Goal: Task Accomplishment & Management: Manage account settings

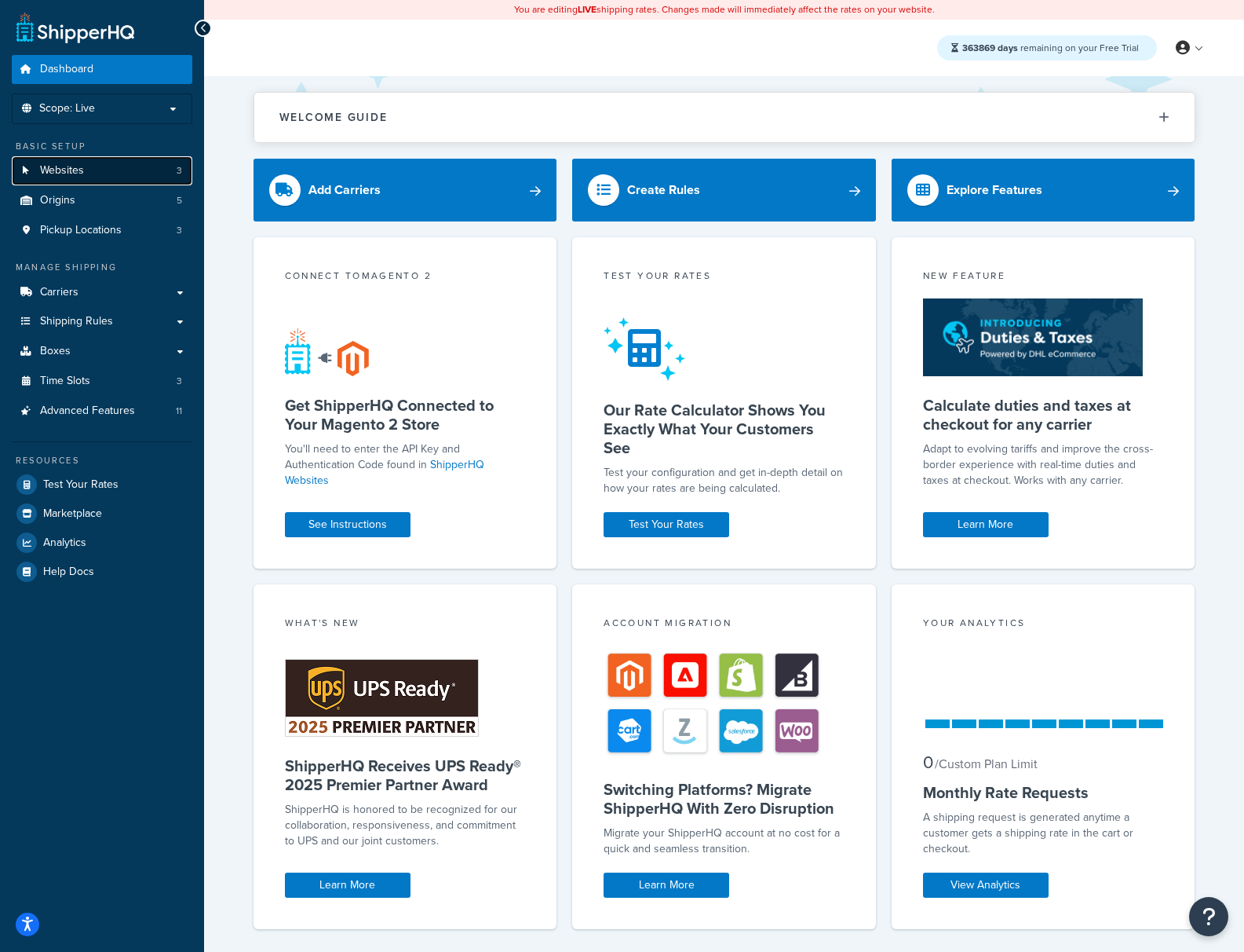
click at [77, 168] on span "Websites" at bounding box center [62, 171] width 44 height 13
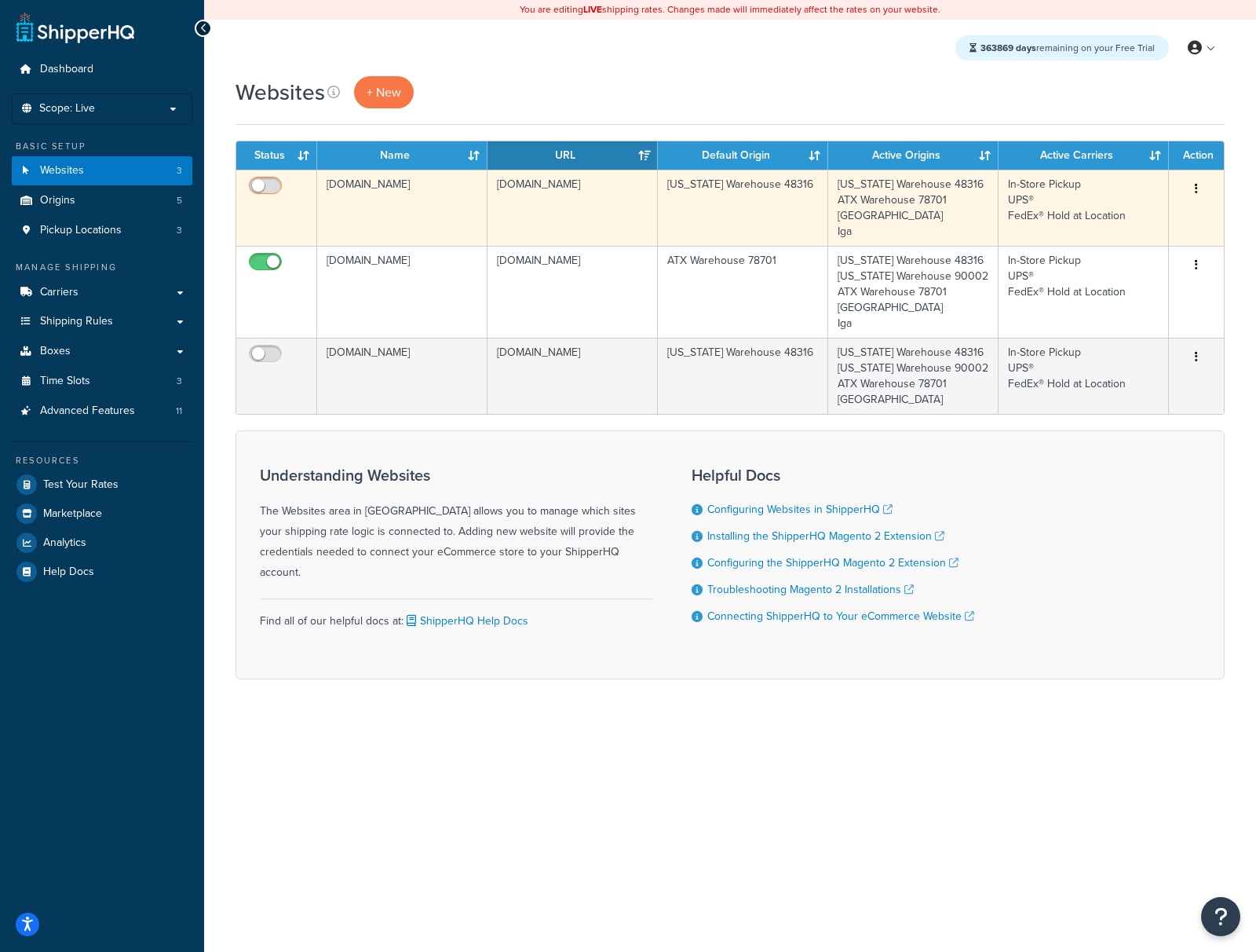
click at [265, 190] on input "checkbox" at bounding box center [267, 189] width 43 height 19
checkbox input "true"
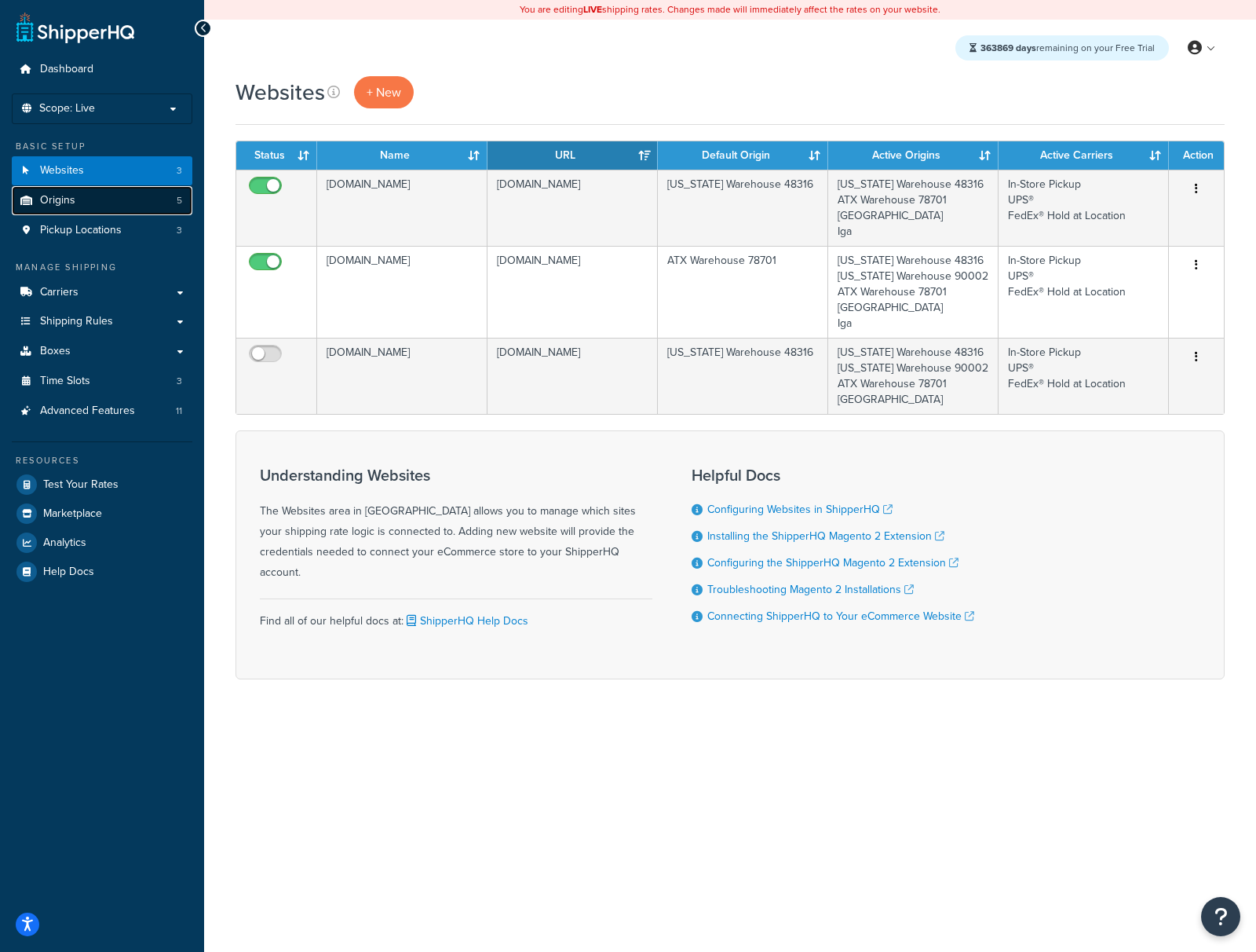
click at [136, 210] on link "Origins 5" at bounding box center [102, 201] width 180 height 29
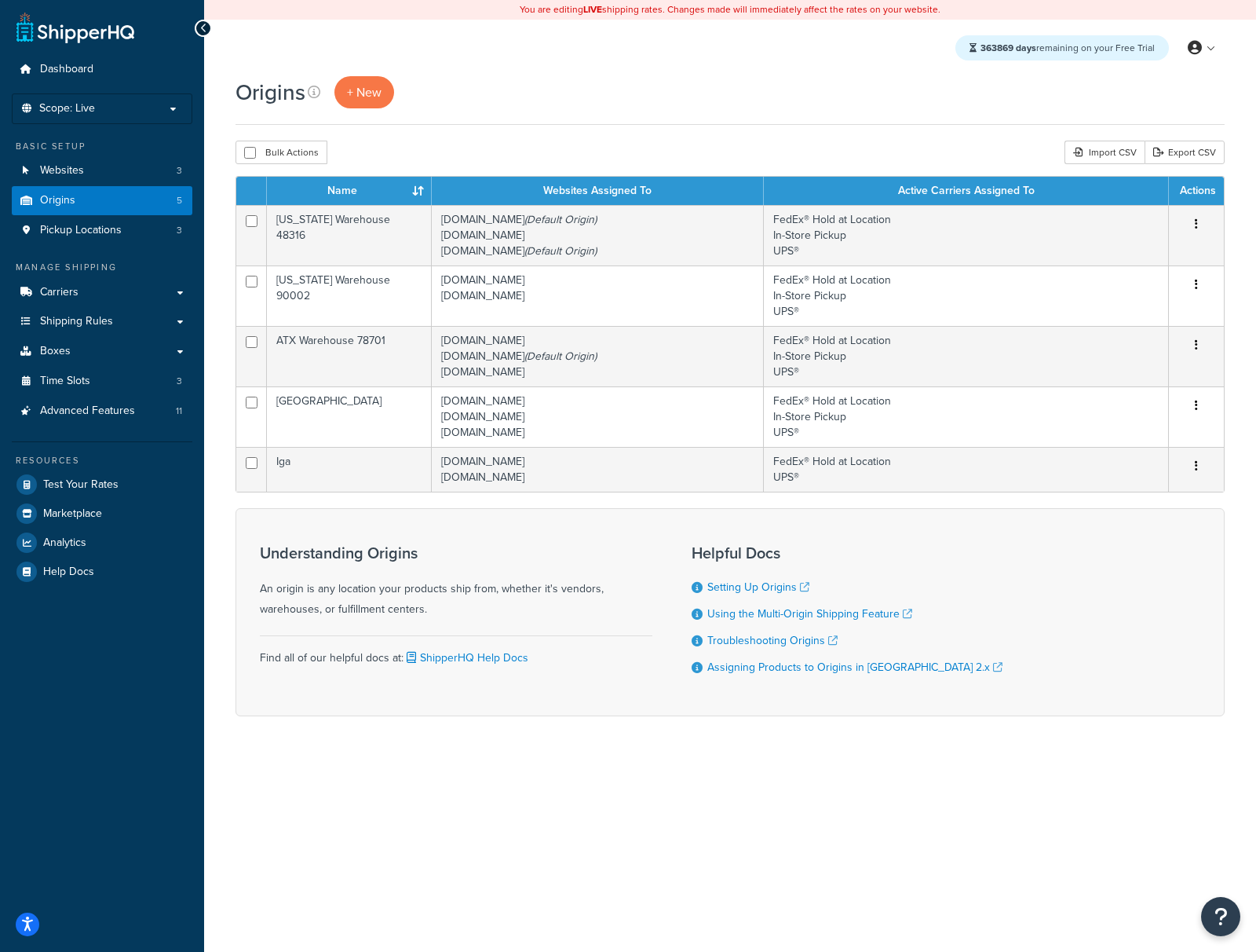
click at [528, 819] on div "You are editing LIVE shipping rates. Changes made will immediately affect the r…" at bounding box center [730, 476] width 1052 height 952
click at [66, 294] on span "Carriers" at bounding box center [60, 292] width 39 height 13
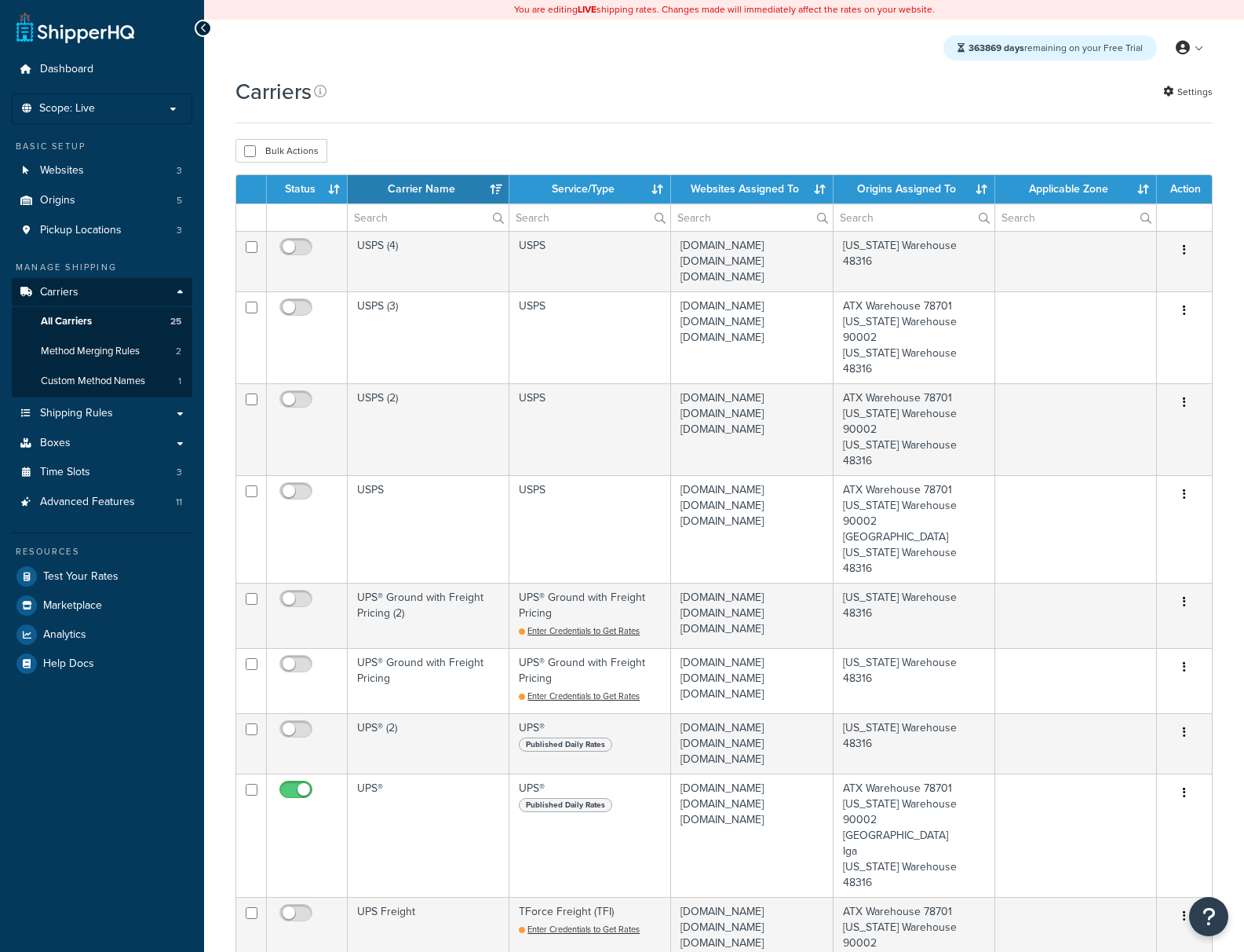
select select "15"
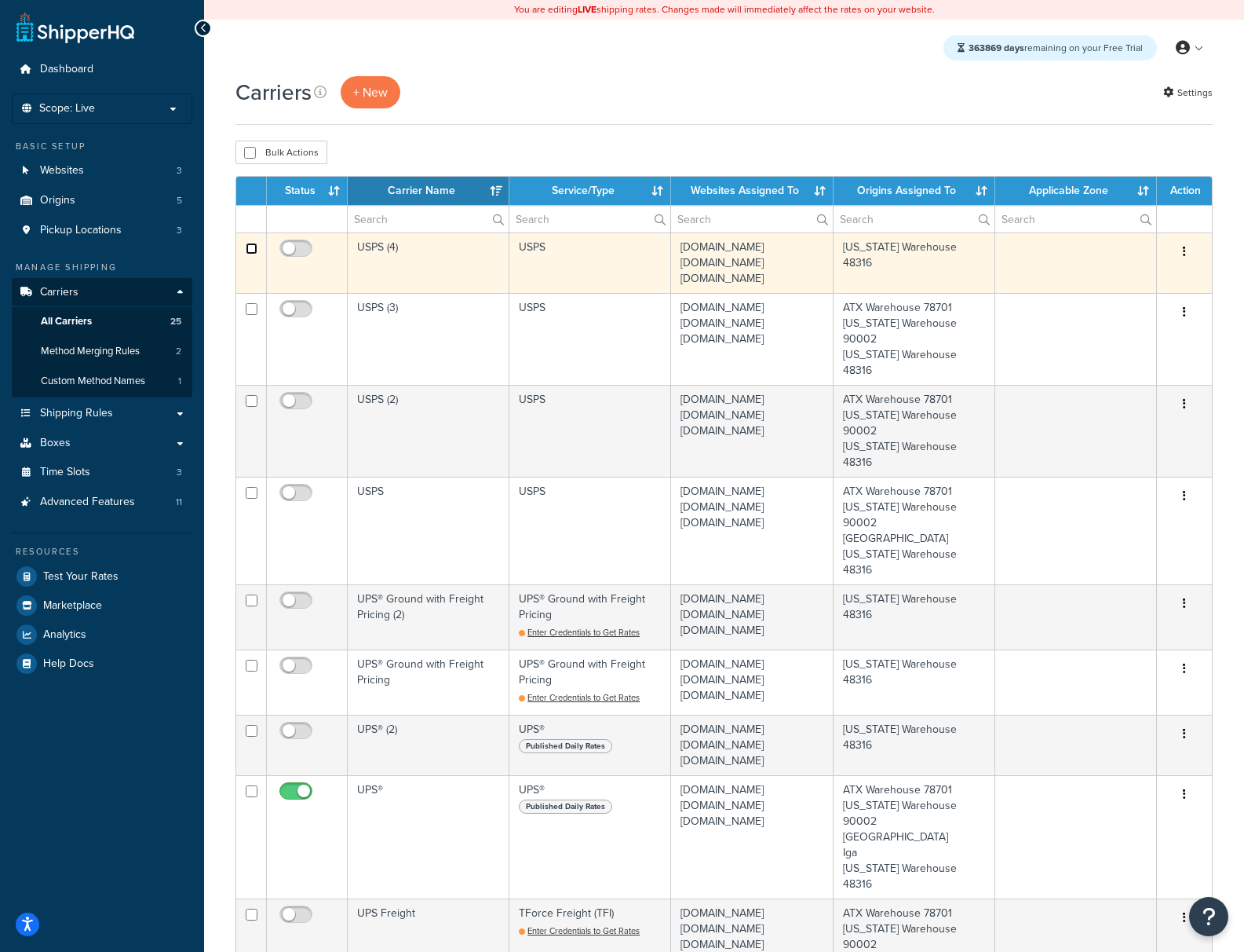
click at [252, 249] on input "checkbox" at bounding box center [252, 249] width 12 height 12
checkbox input "true"
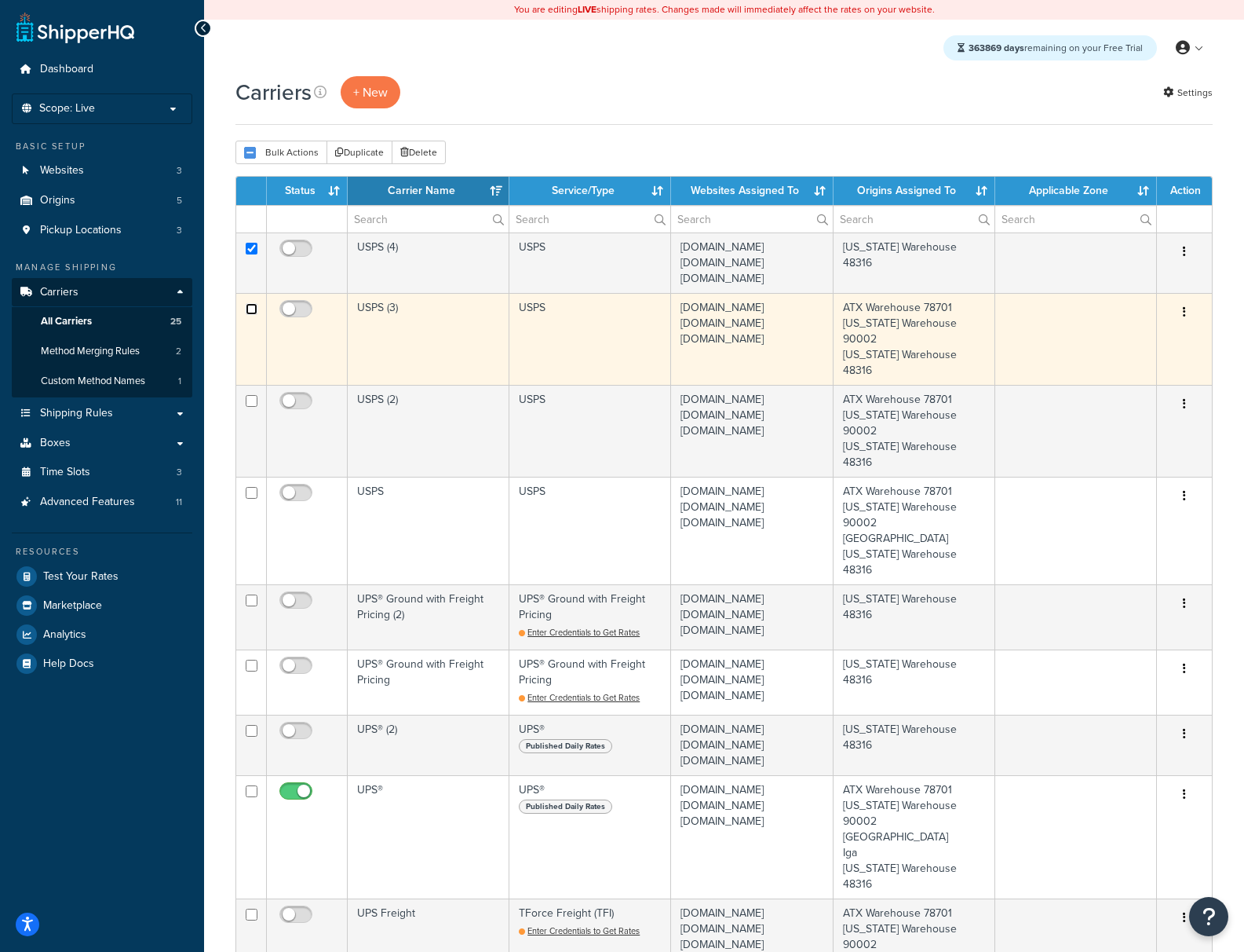
click at [252, 312] on input "checkbox" at bounding box center [252, 309] width 12 height 12
checkbox input "true"
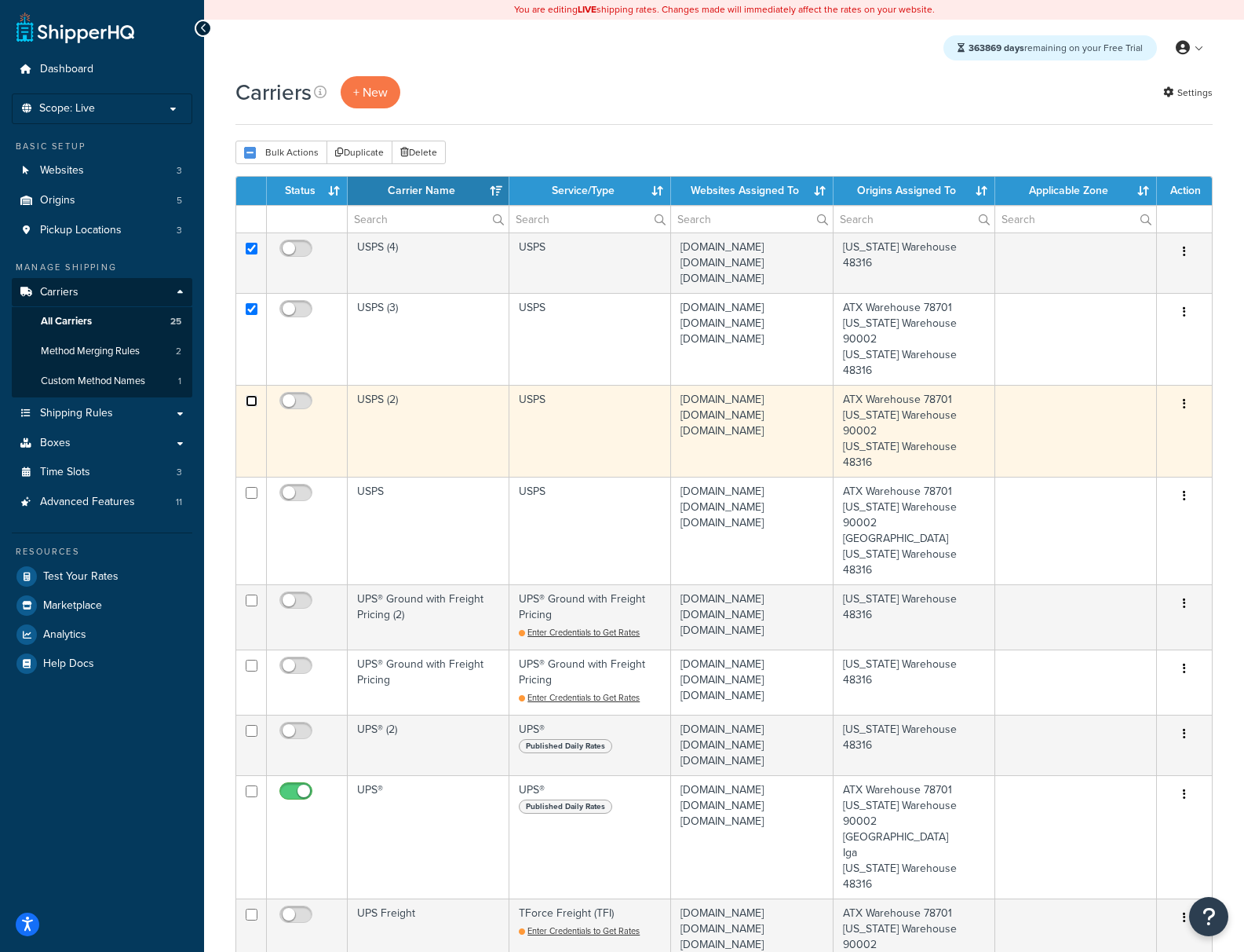
click at [250, 395] on input "checkbox" at bounding box center [252, 401] width 12 height 12
checkbox input "true"
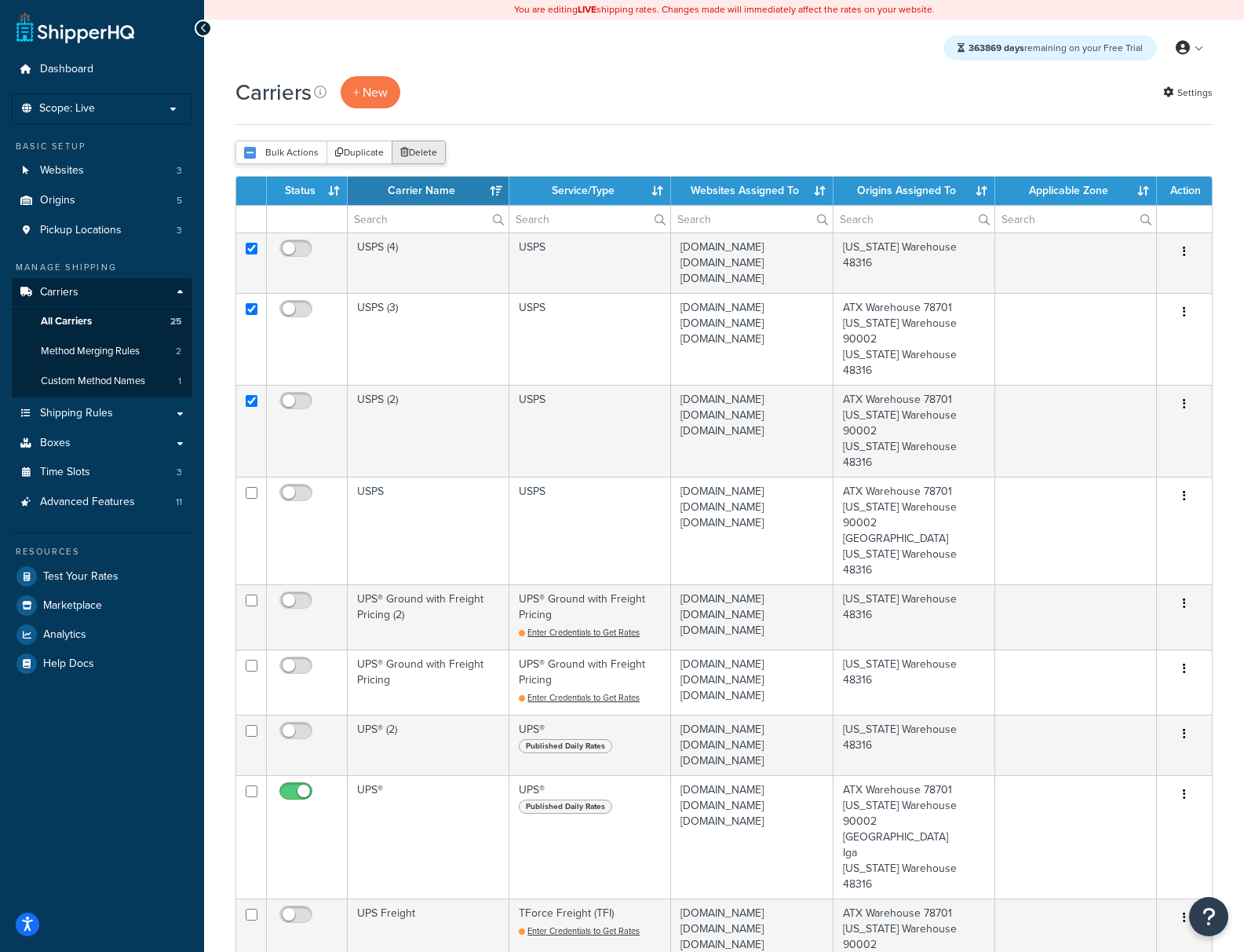
click at [431, 146] on button "Delete" at bounding box center [419, 152] width 54 height 24
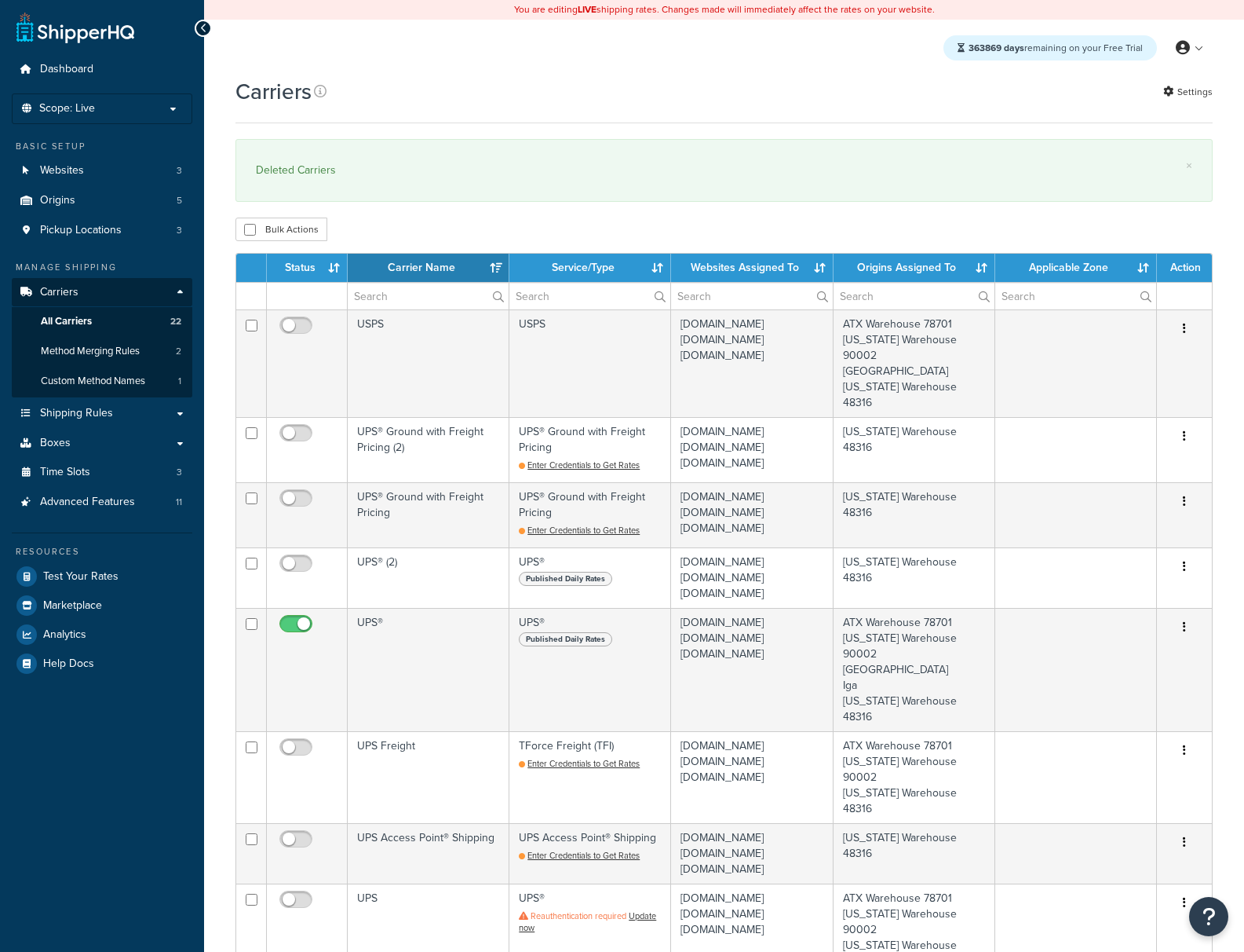
select select "15"
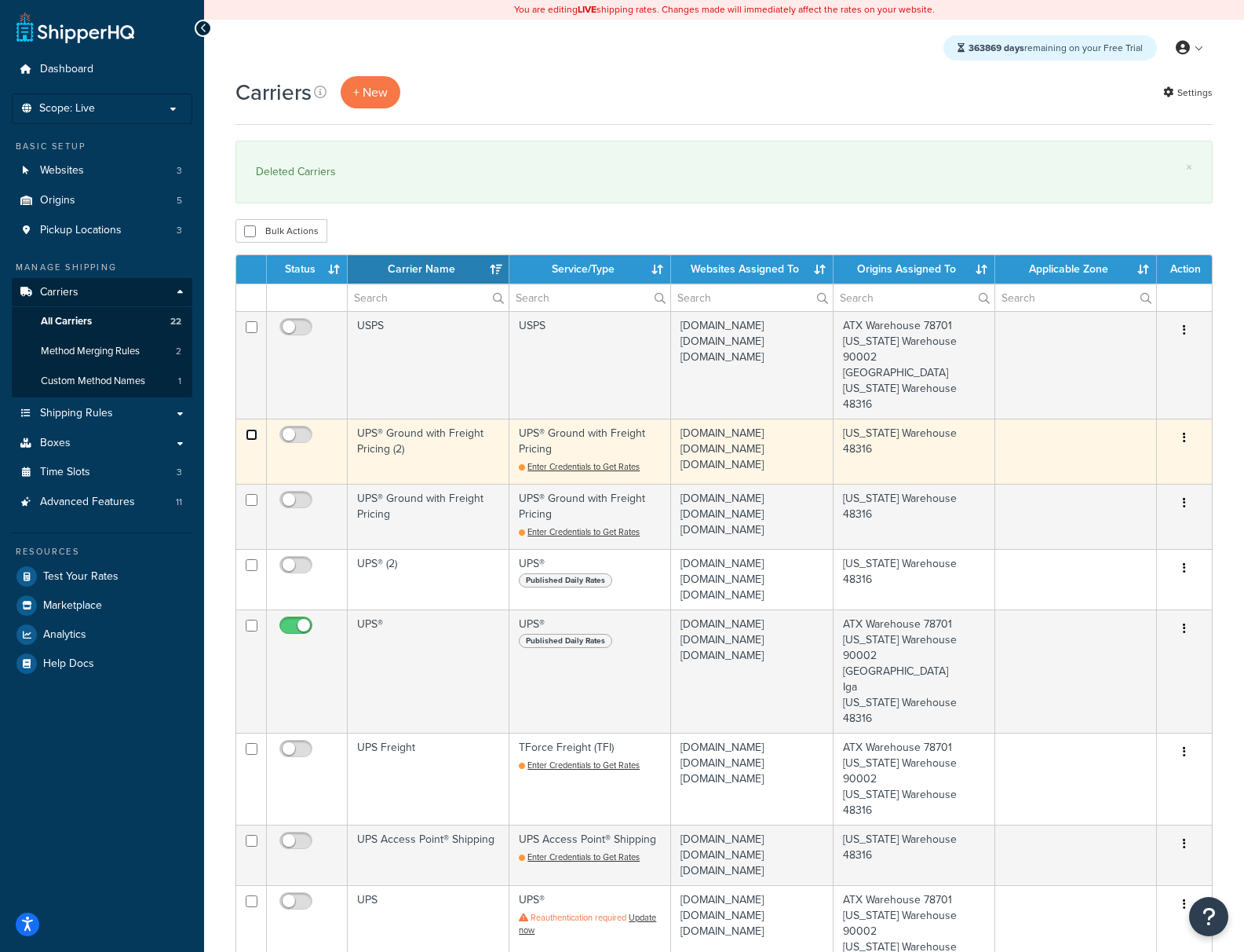
click at [248, 429] on input "checkbox" at bounding box center [252, 435] width 12 height 12
checkbox input "true"
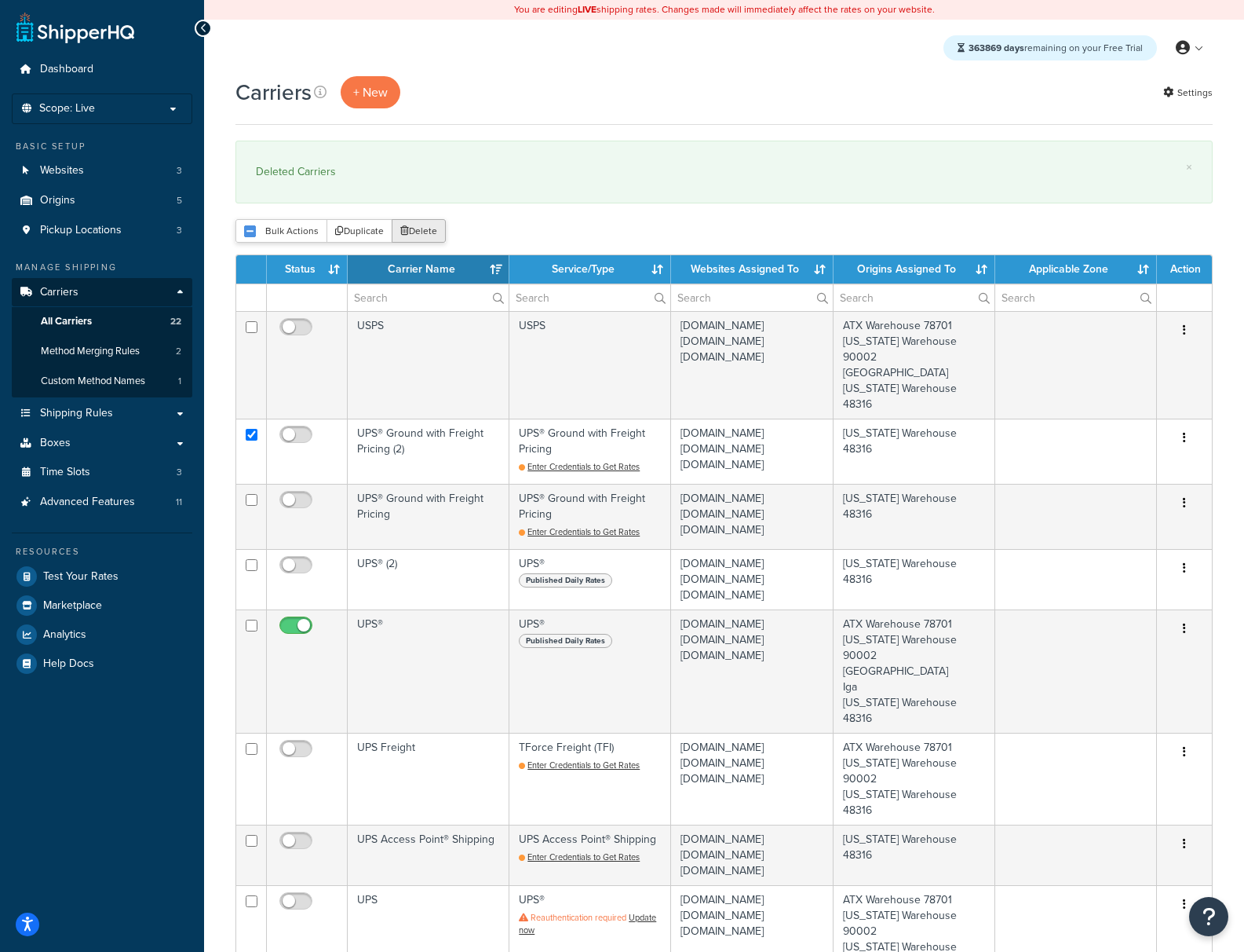
click at [425, 232] on button "Delete" at bounding box center [419, 231] width 54 height 24
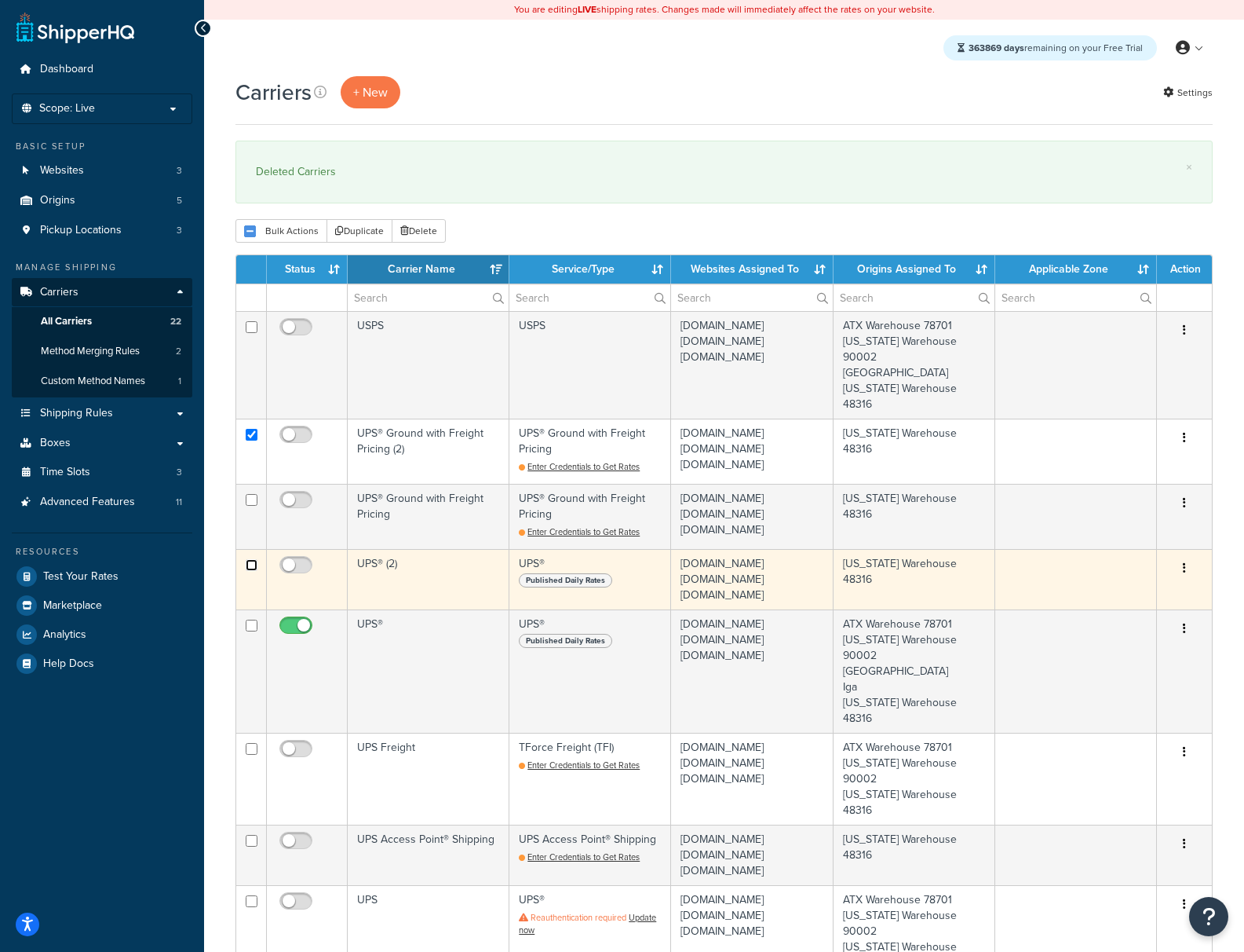
click at [252, 559] on input "checkbox" at bounding box center [252, 565] width 12 height 12
checkbox input "true"
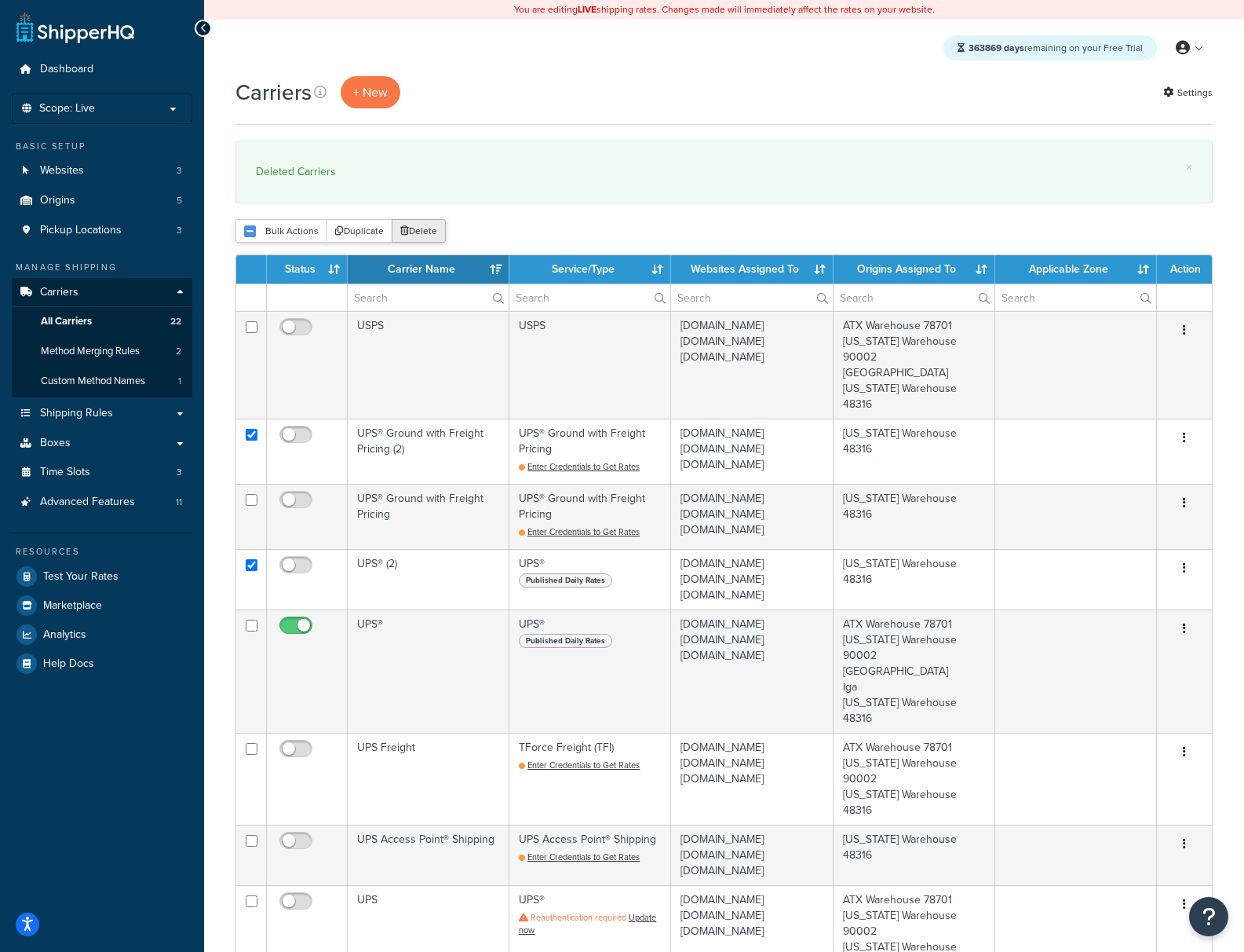
click at [419, 236] on button "Delete" at bounding box center [419, 231] width 54 height 24
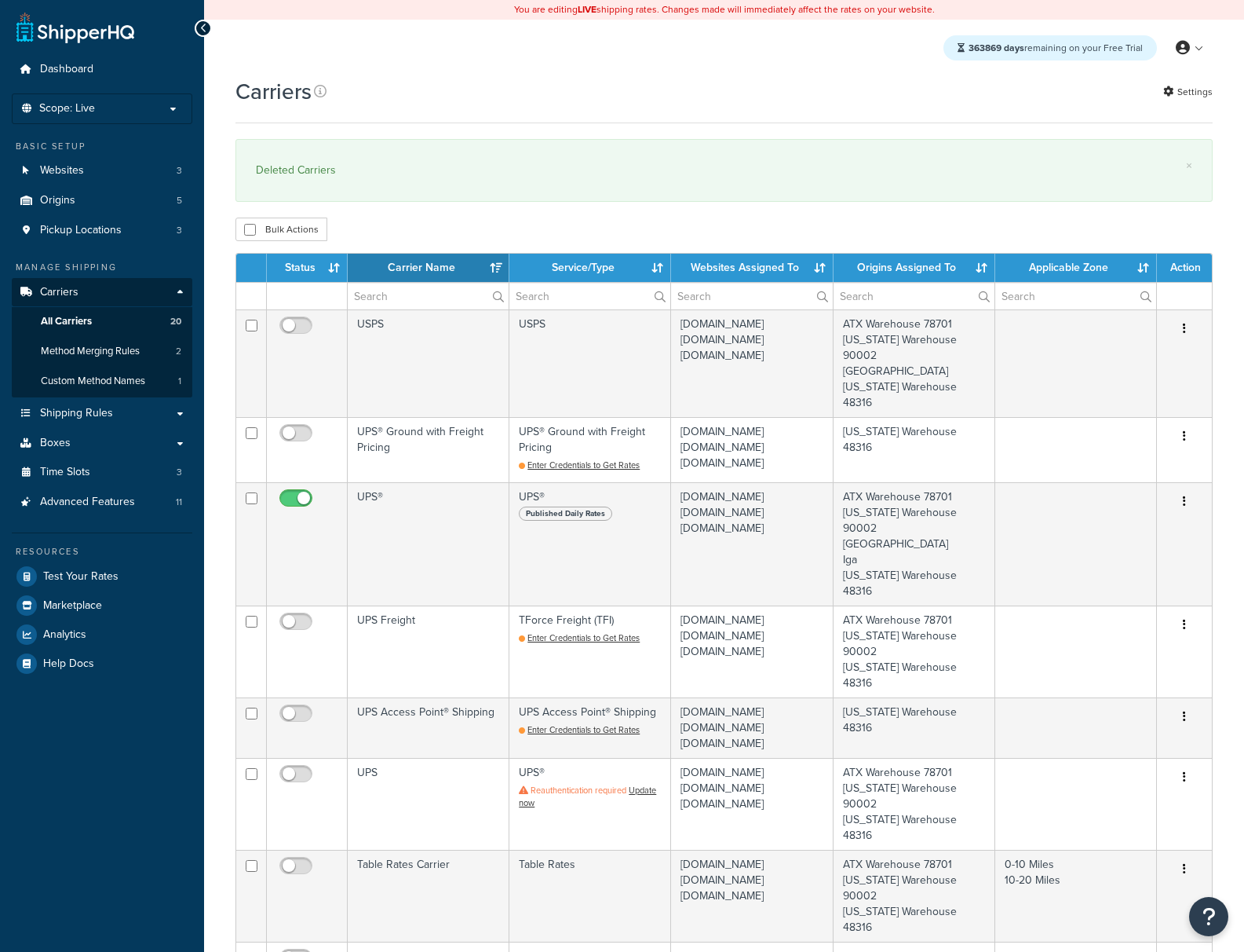
select select "15"
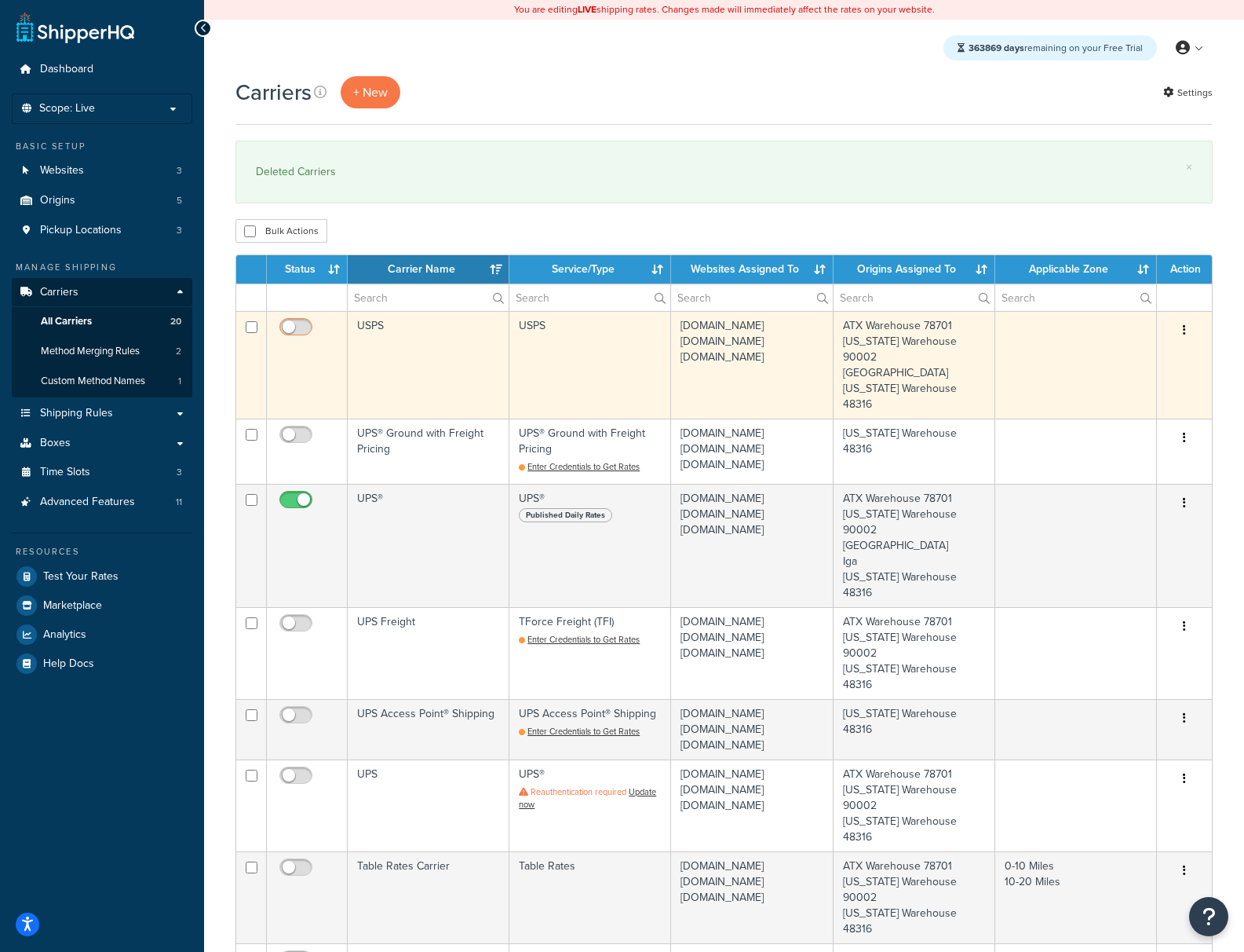
click at [300, 333] on input "checkbox" at bounding box center [297, 330] width 43 height 19
checkbox input "true"
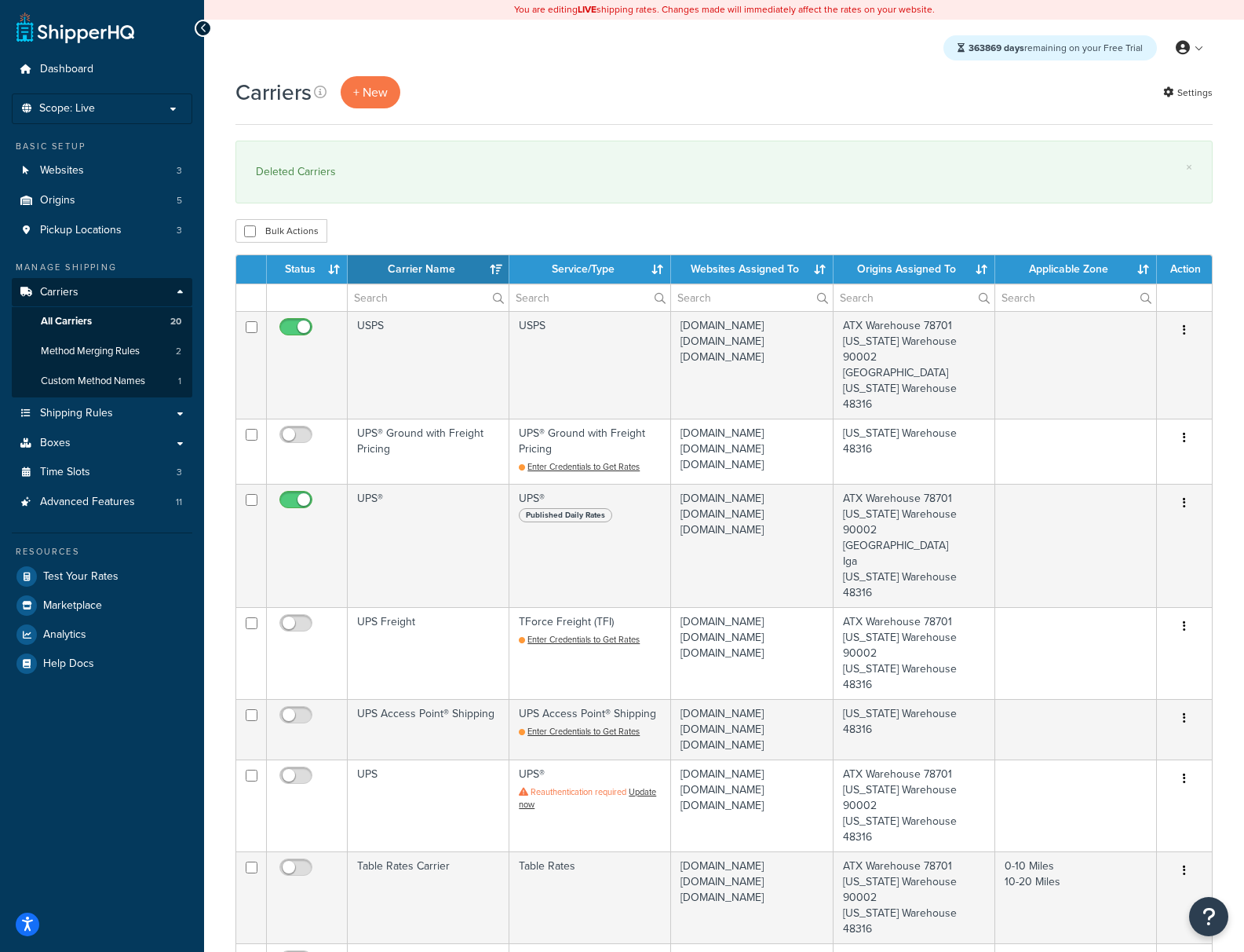
click at [1188, 168] on link "×" at bounding box center [1188, 167] width 6 height 13
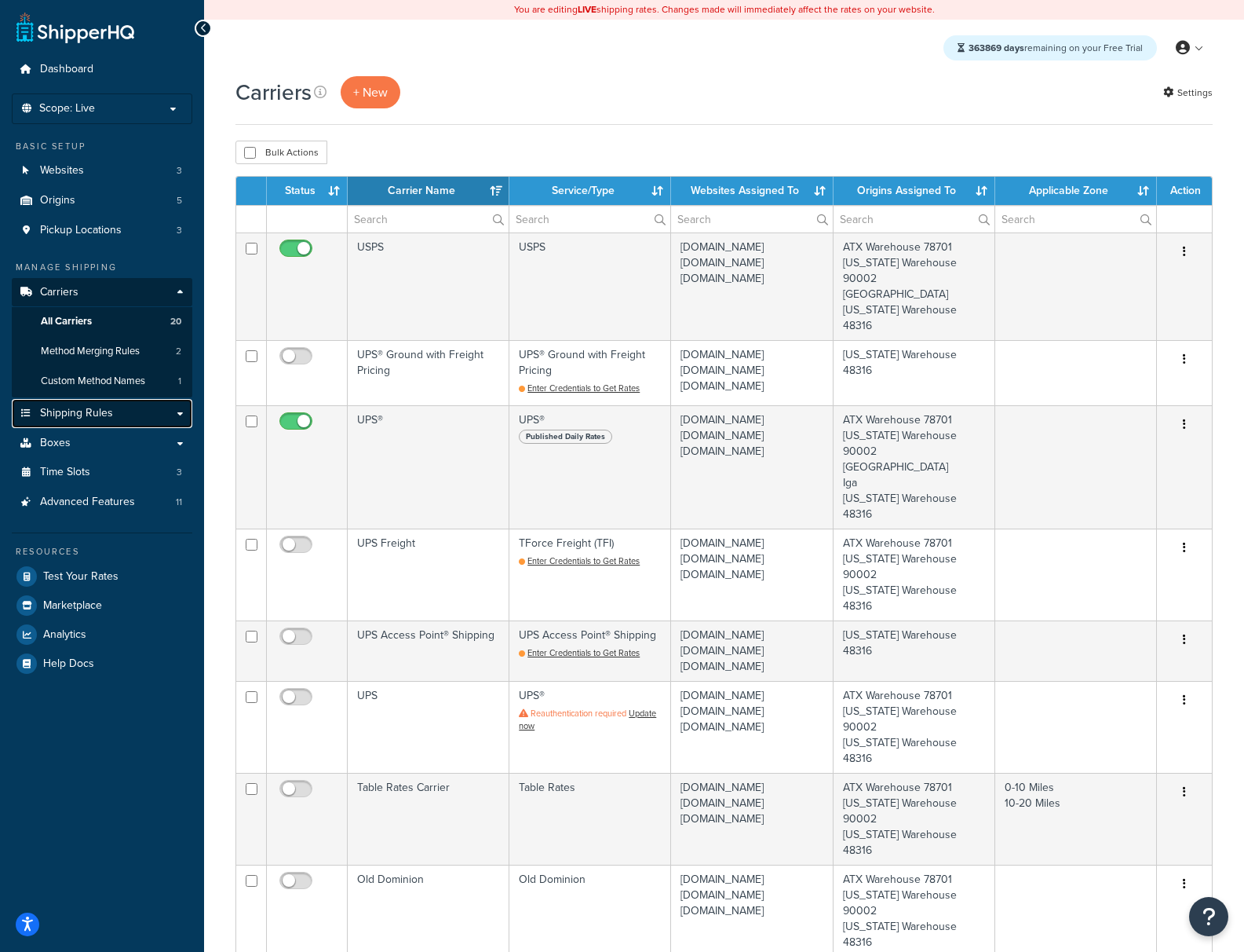
click at [79, 423] on link "Shipping Rules" at bounding box center [102, 413] width 180 height 29
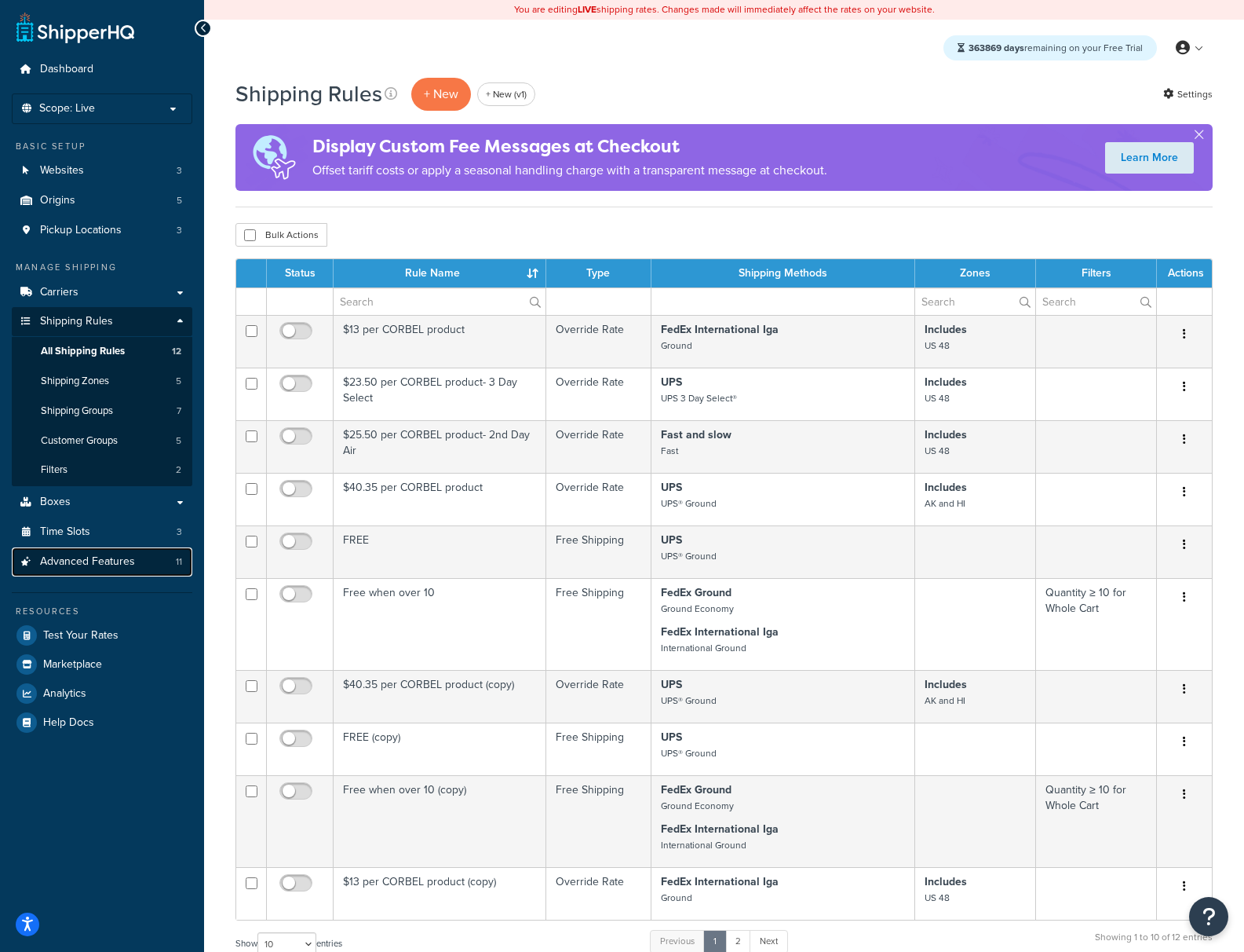
click at [83, 563] on span "Advanced Features" at bounding box center [88, 562] width 95 height 13
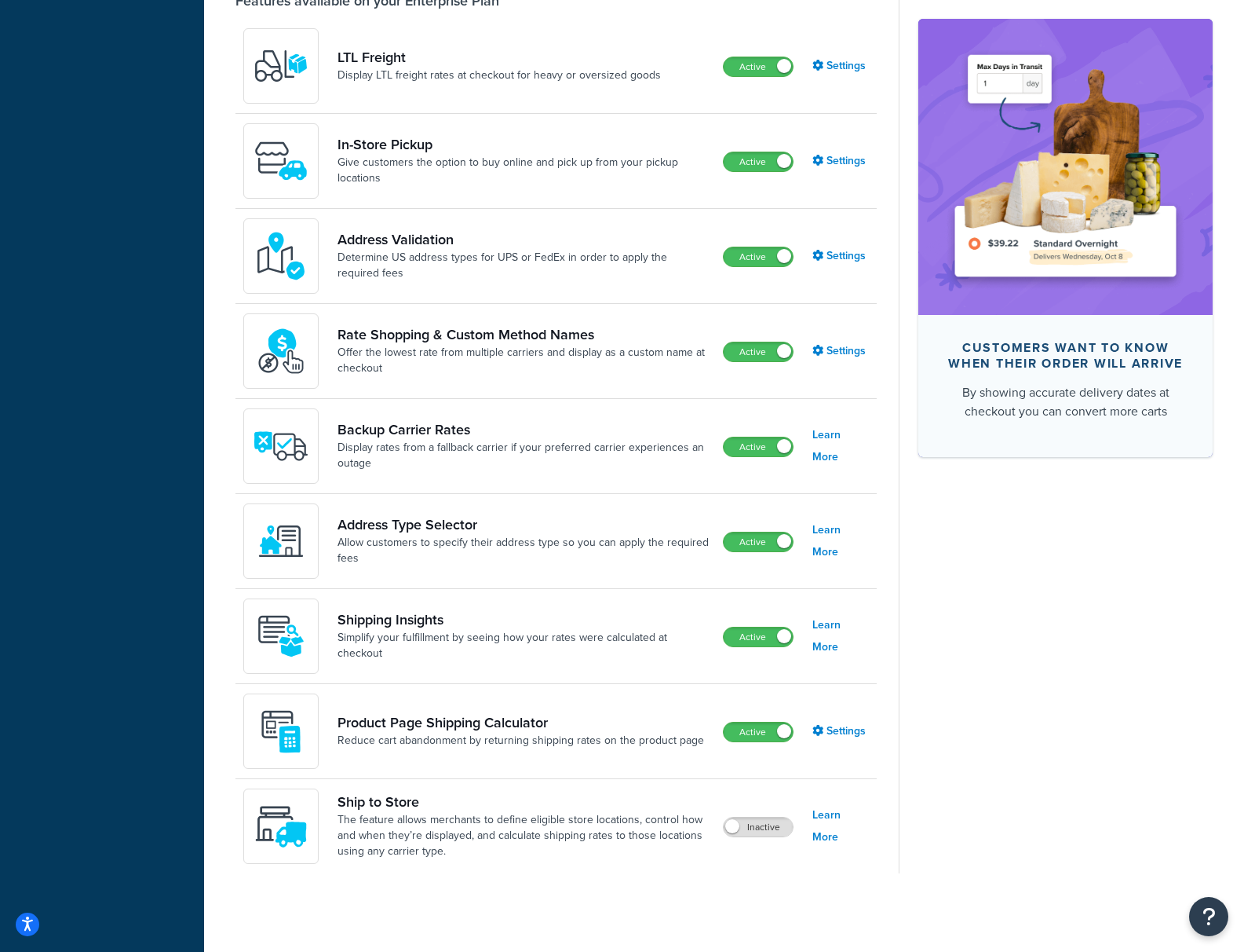
scroll to position [73, 0]
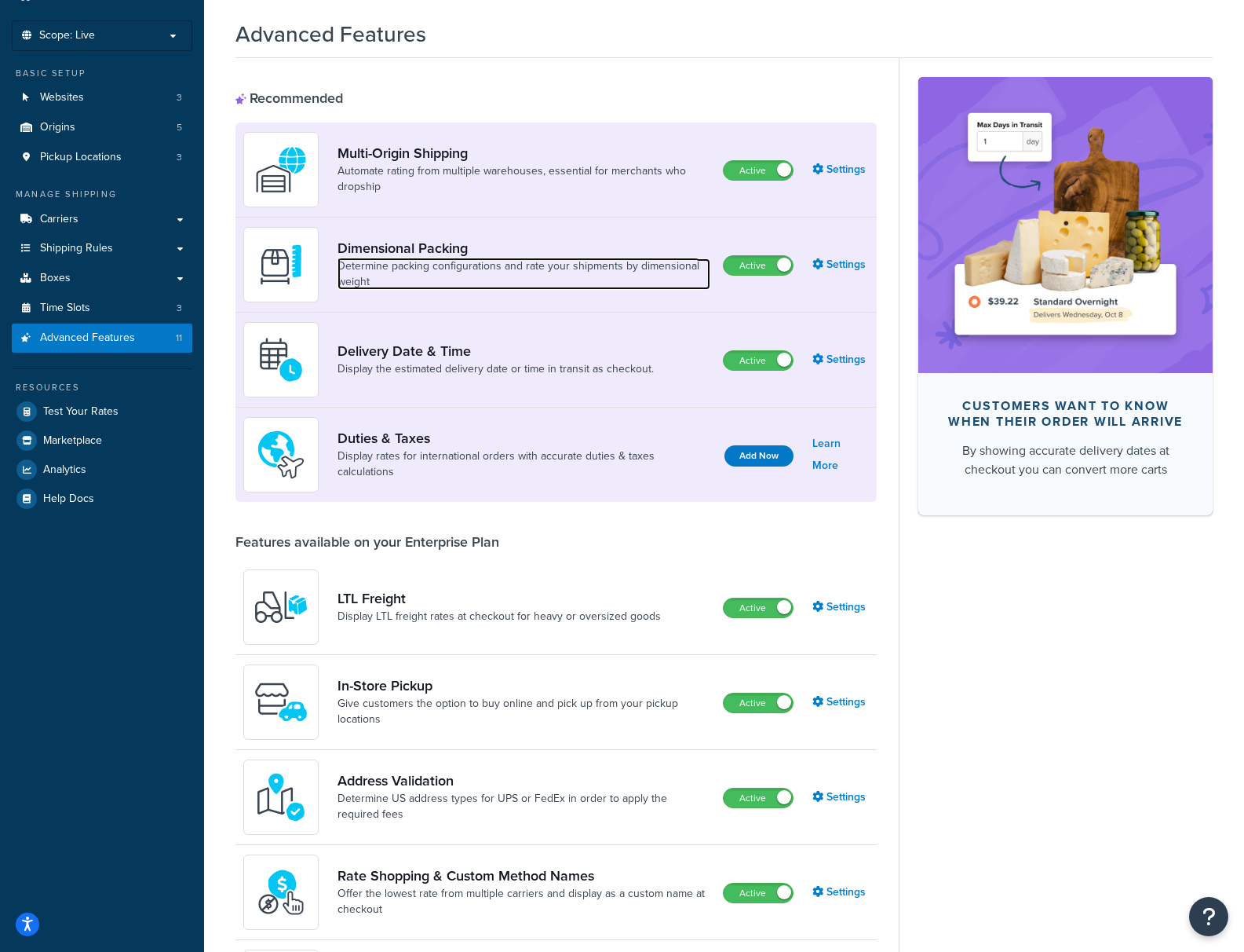
click at [578, 269] on link "Determine packing configurations and rate your shipments by dimensional weight" at bounding box center [524, 274] width 373 height 31
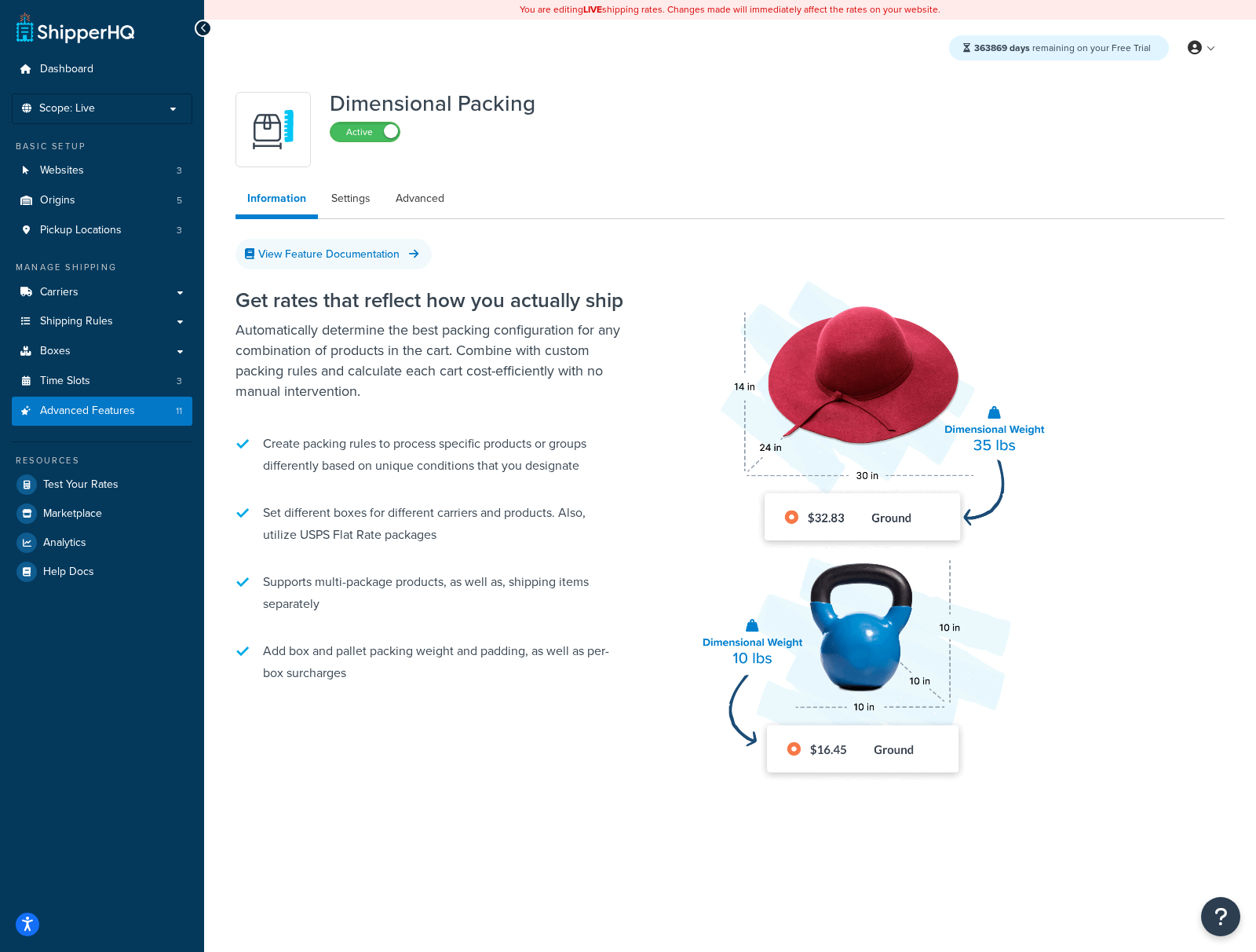
click at [436, 489] on ul "Create packing rules to process specific products or groups differently based o…" at bounding box center [432, 558] width 393 height 267
click at [341, 195] on link "Settings" at bounding box center [350, 198] width 63 height 31
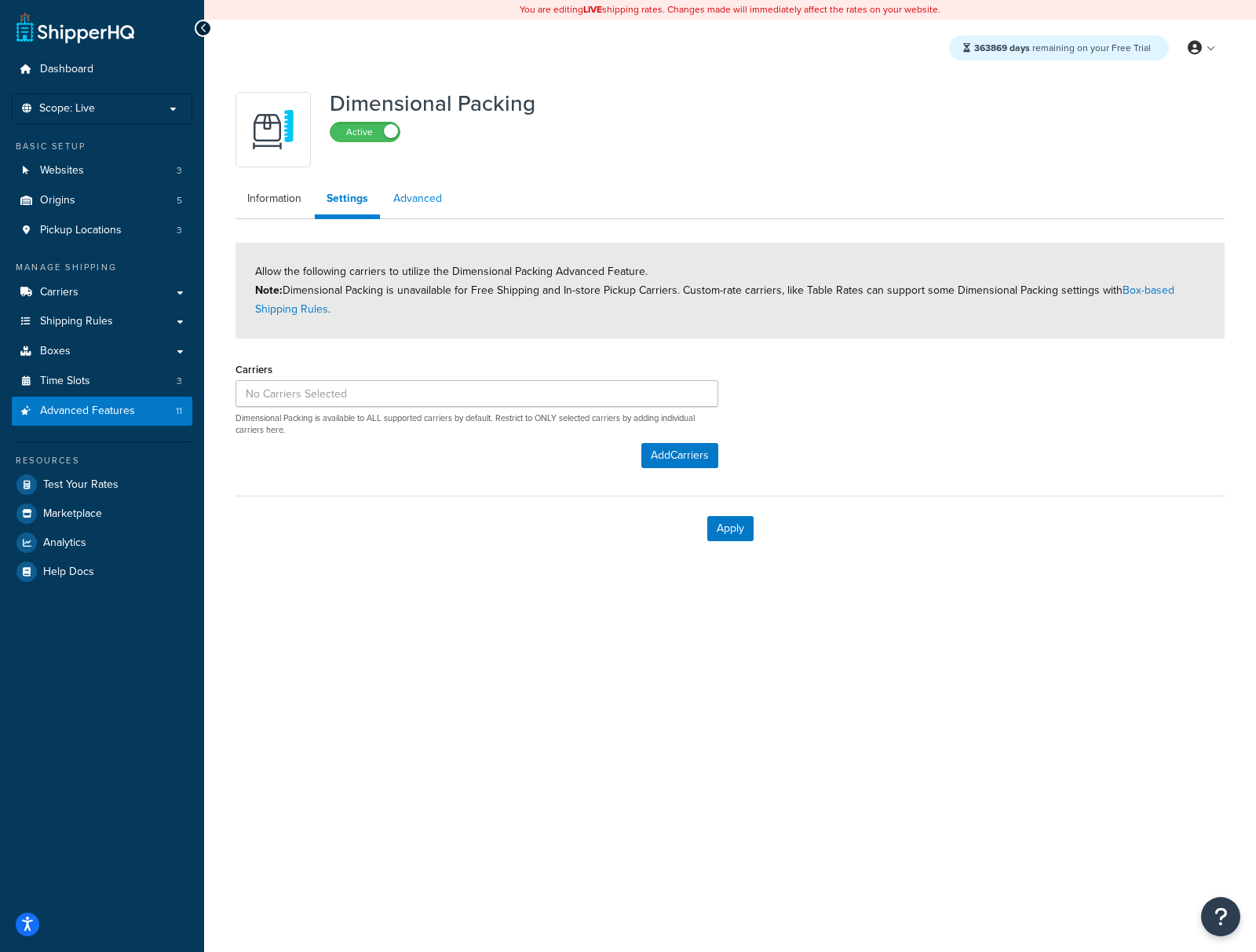
click at [419, 201] on link "Advanced" at bounding box center [418, 198] width 72 height 31
select select "false"
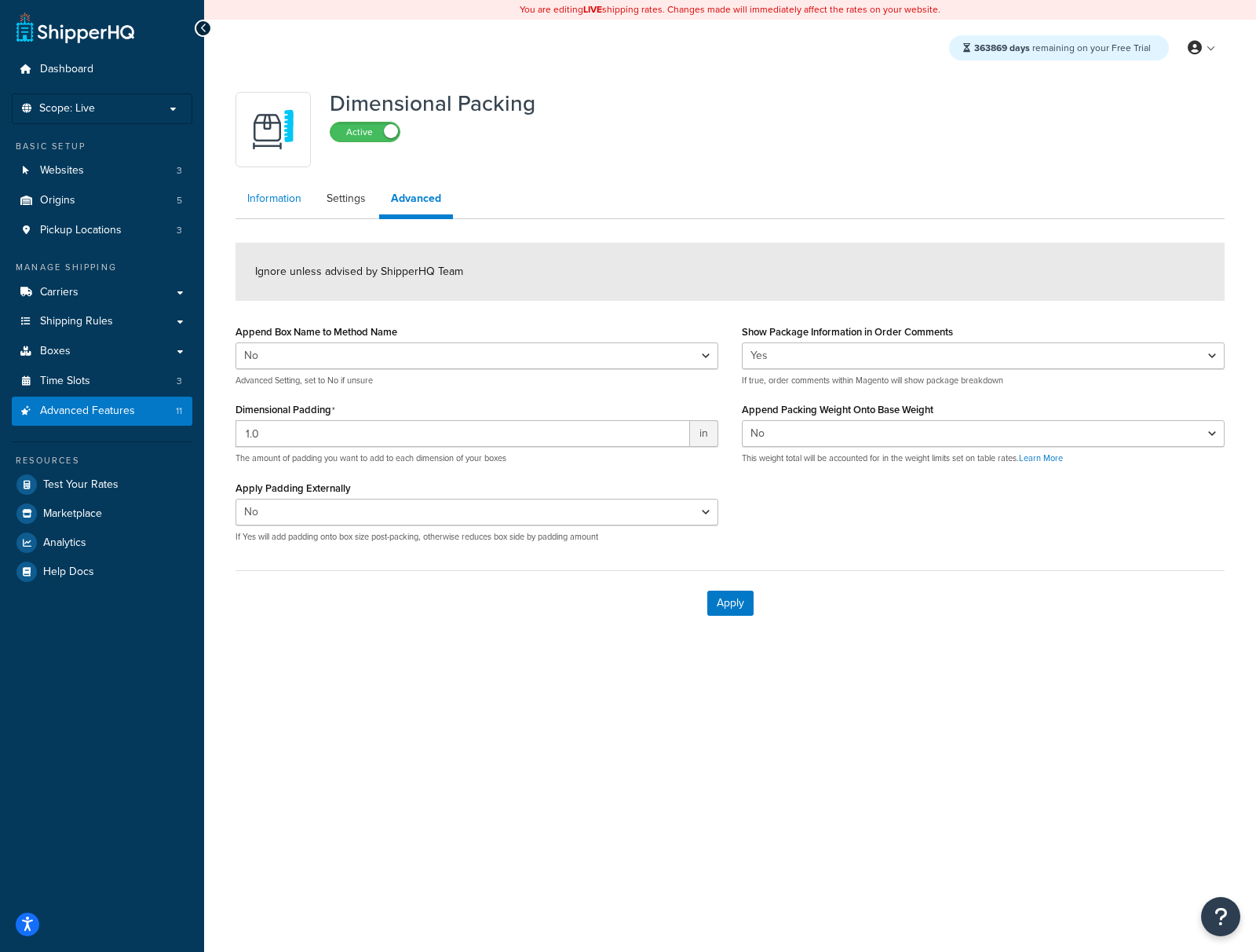
click at [268, 211] on link "Information" at bounding box center [275, 198] width 77 height 31
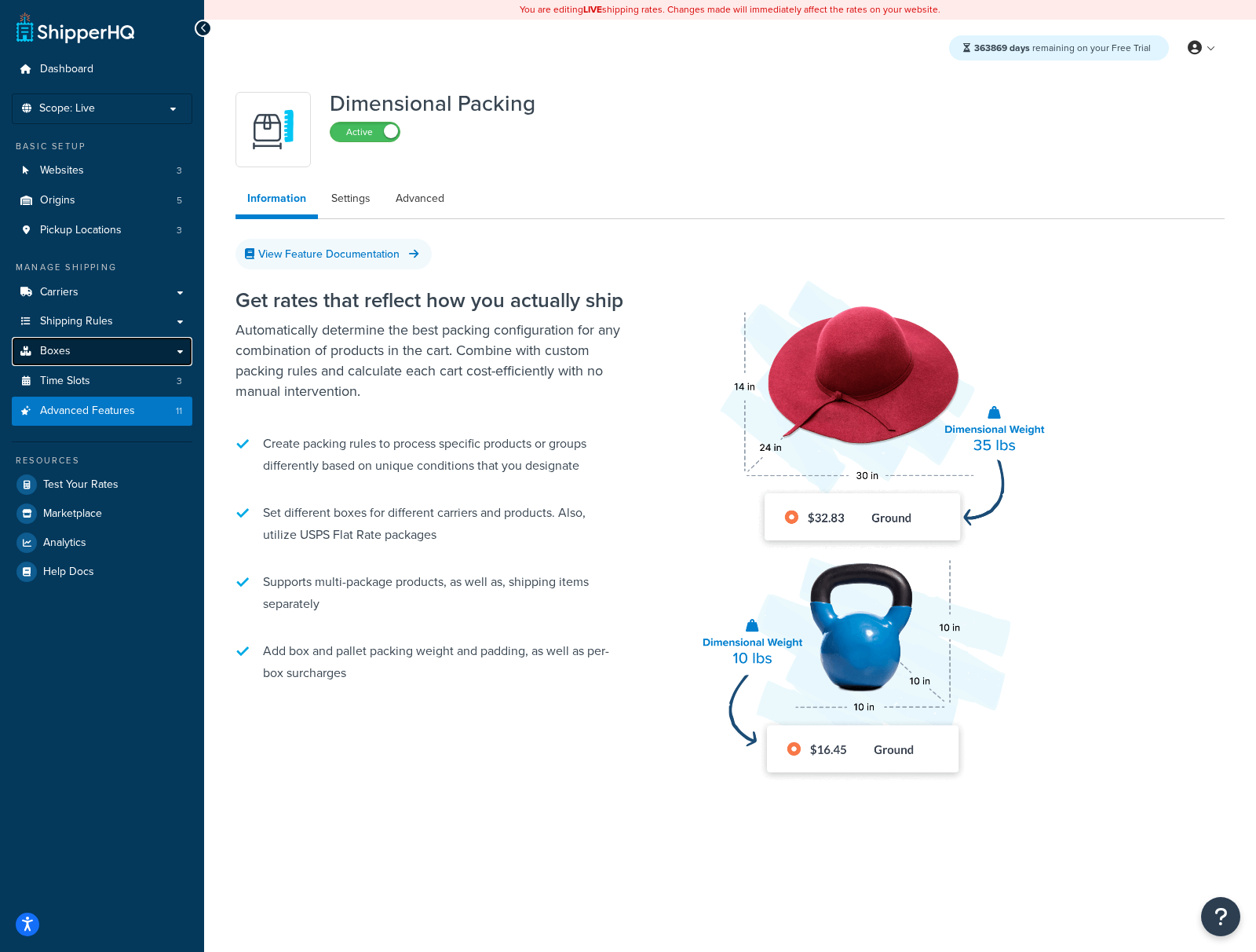
click at [84, 348] on link "Boxes" at bounding box center [102, 351] width 180 height 29
